Goal: Task Accomplishment & Management: Use online tool/utility

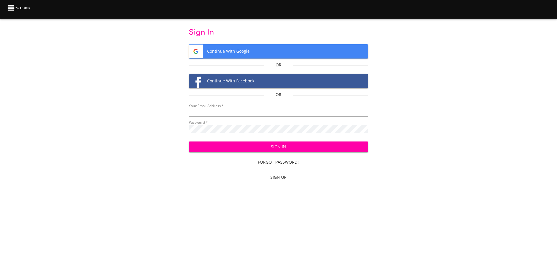
type input "[EMAIL_ADDRESS][DOMAIN_NAME]"
click at [244, 147] on span "Sign In" at bounding box center [278, 146] width 170 height 7
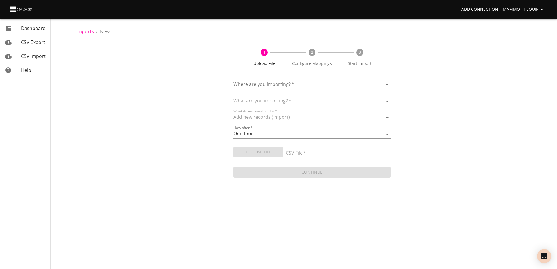
click at [387, 83] on body "Add Connection Mammoth Equip Dashboard CSV Export CSV Import Help Imports › New…" at bounding box center [278, 134] width 557 height 269
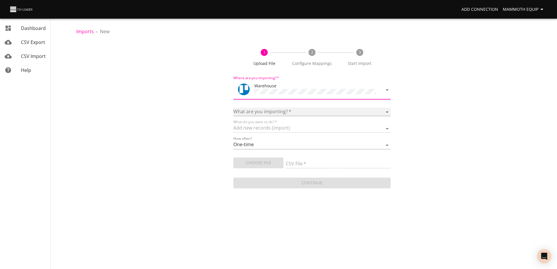
click at [386, 110] on select "Boards Cards Checkitems Checklists" at bounding box center [311, 112] width 157 height 8
select select "cards"
click at [233, 108] on select "Boards Cards Checkitems Checklists" at bounding box center [311, 112] width 157 height 8
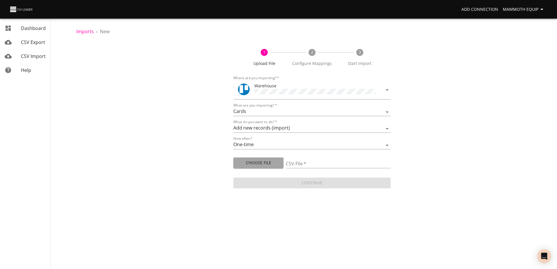
click at [260, 163] on span "Choose File" at bounding box center [258, 162] width 41 height 7
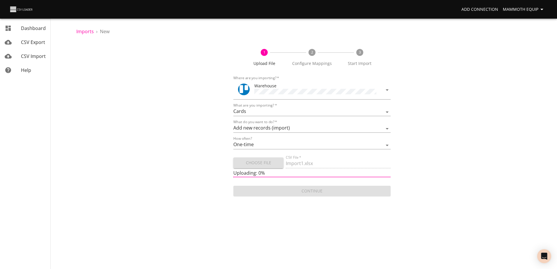
type input "Import1.xlsx"
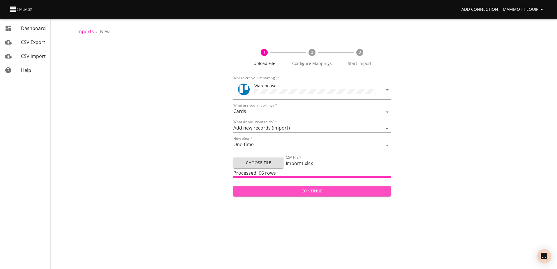
click at [312, 191] on span "Continue" at bounding box center [312, 191] width 148 height 7
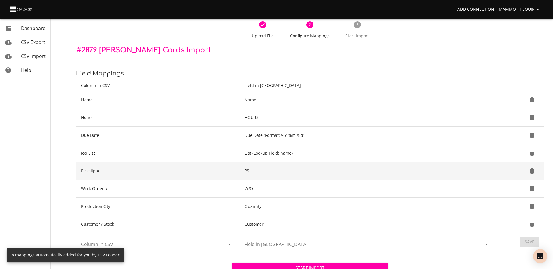
scroll to position [61, 0]
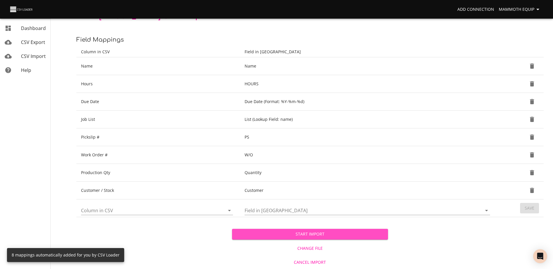
click at [306, 234] on span "Start Import" at bounding box center [310, 234] width 146 height 7
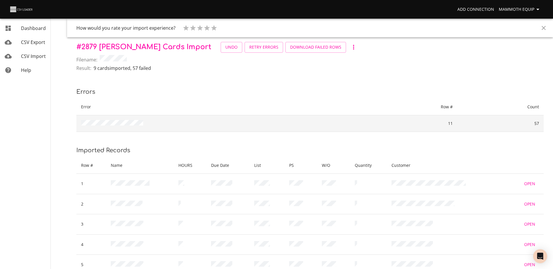
scroll to position [114, 0]
